Goal: Navigation & Orientation: Understand site structure

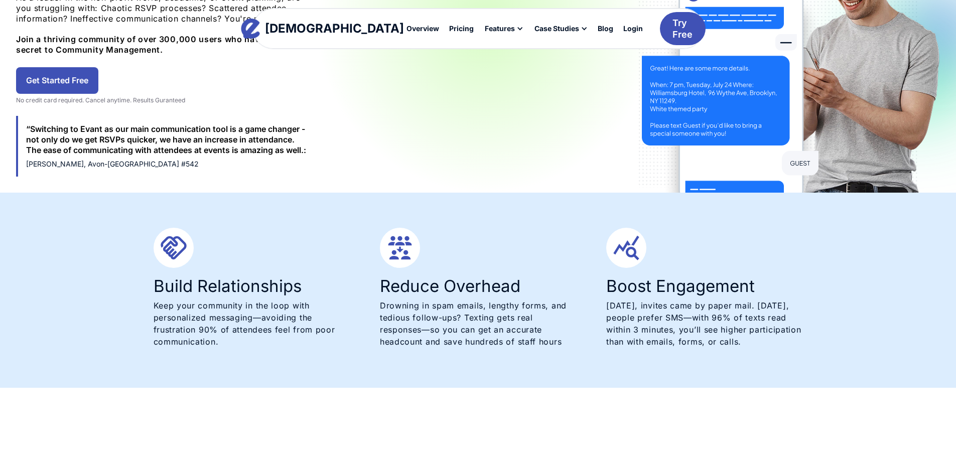
scroll to position [251, 0]
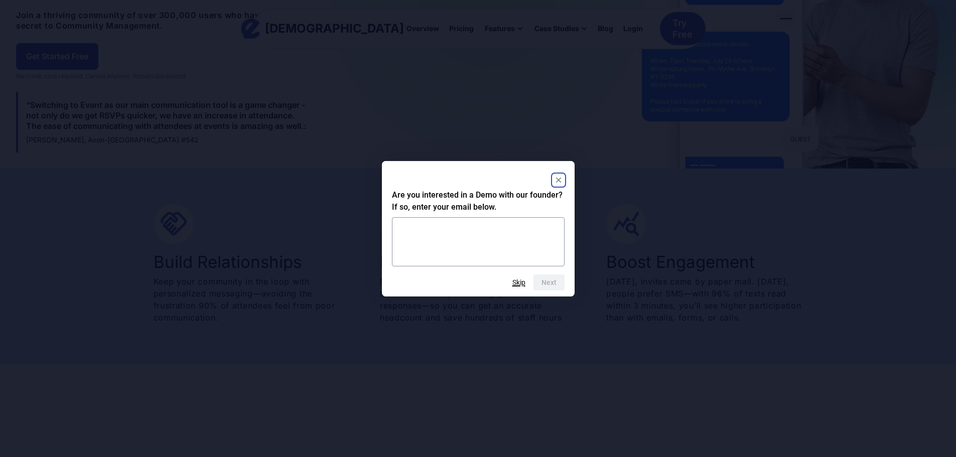
click at [518, 282] on button "Skip" at bounding box center [518, 282] width 13 height 8
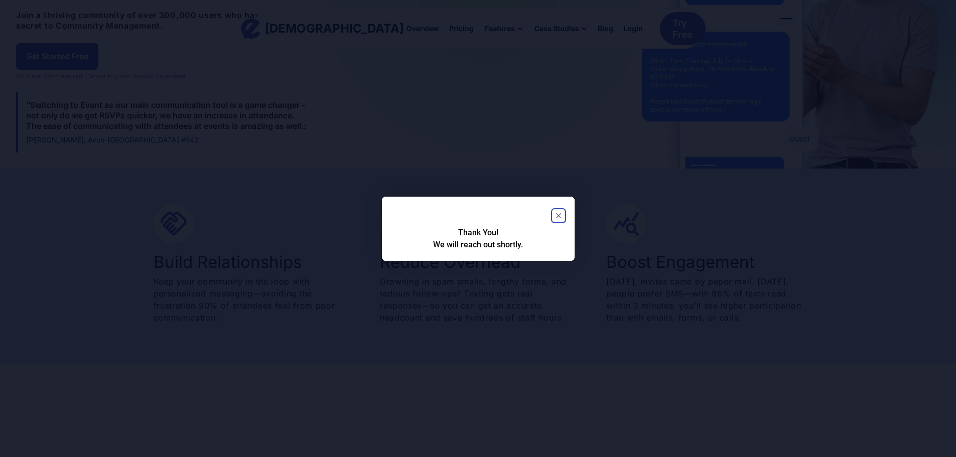
click at [559, 216] on icon "Close" at bounding box center [557, 215] width 5 height 5
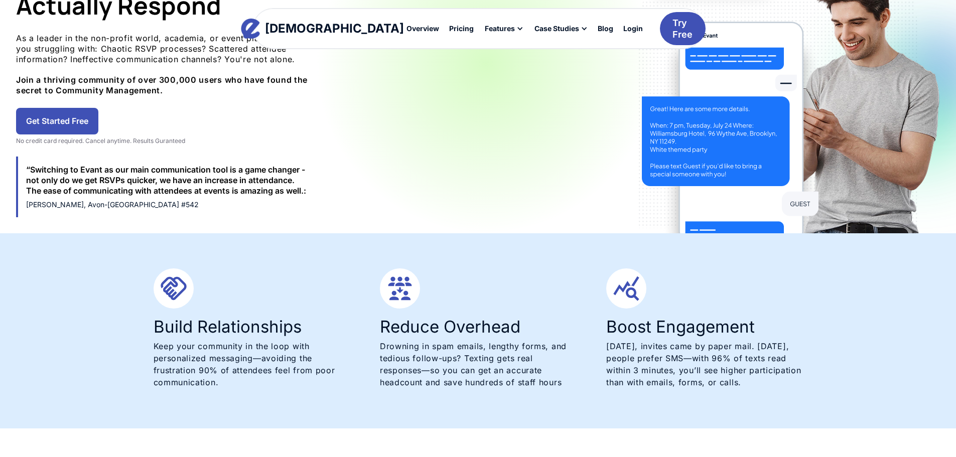
scroll to position [0, 0]
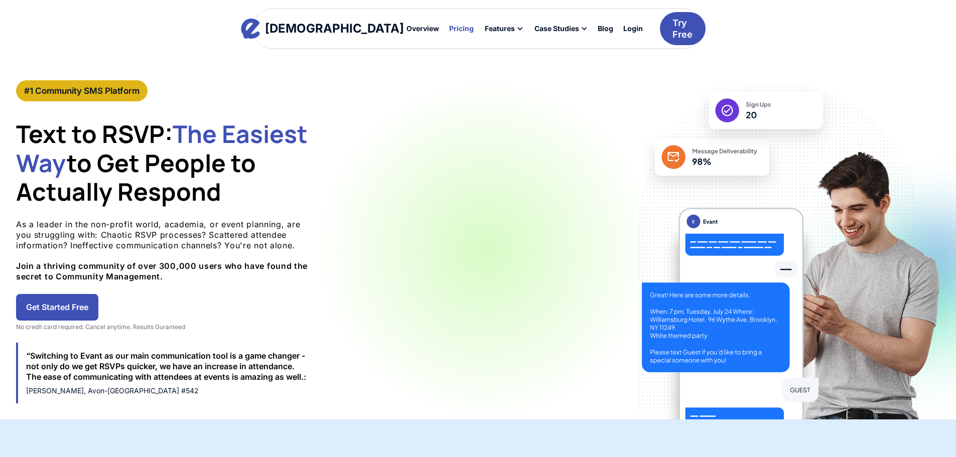
click at [449, 30] on div "Pricing" at bounding box center [461, 28] width 25 height 7
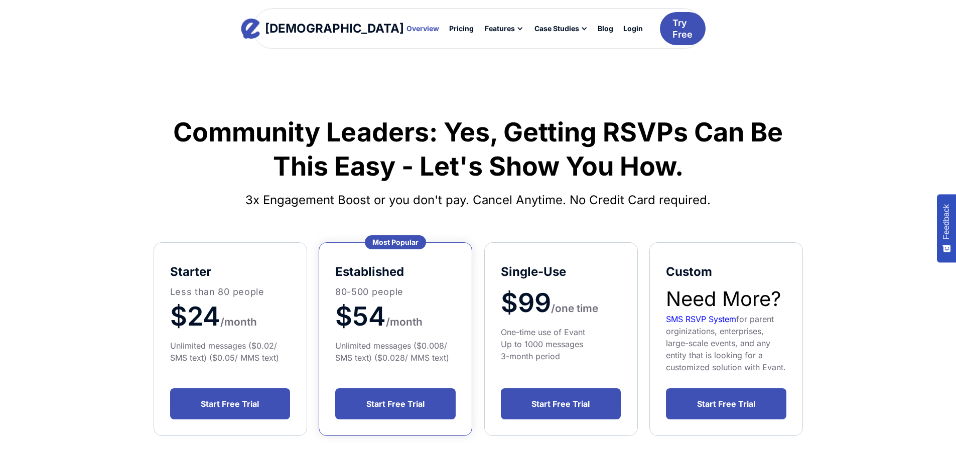
click at [406, 27] on div "Overview" at bounding box center [422, 28] width 33 height 7
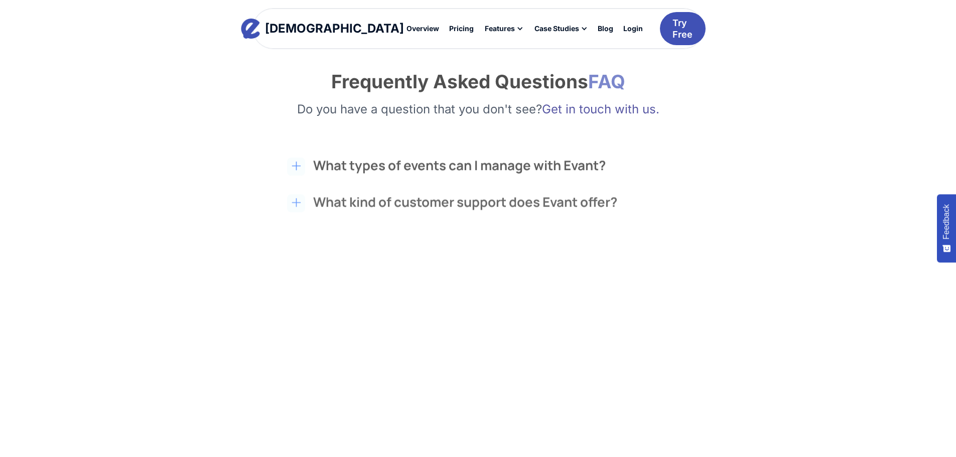
scroll to position [1655, 0]
